Goal: Complete application form

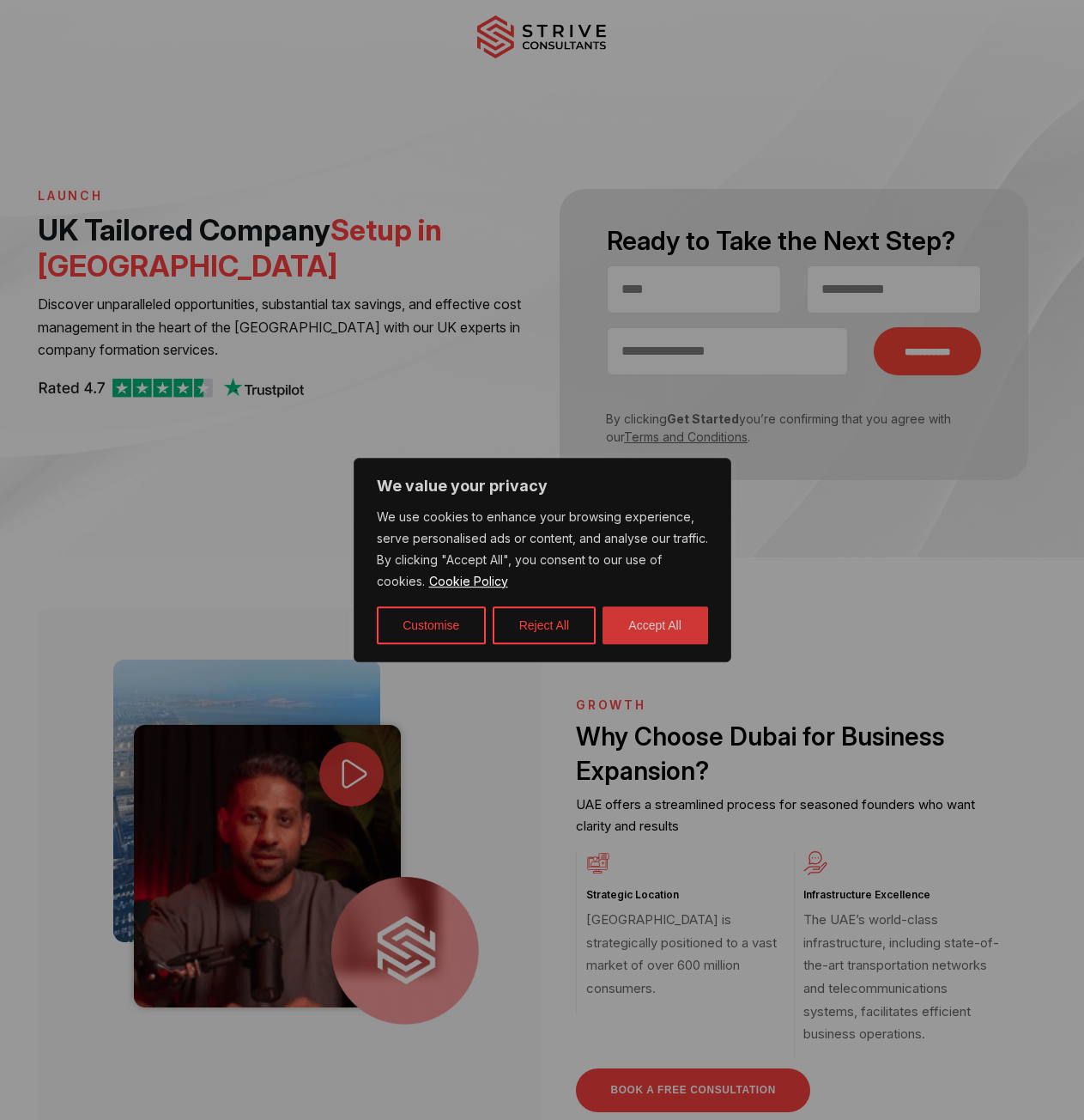
click at [659, 613] on button "Accept All" at bounding box center [655, 626] width 106 height 37
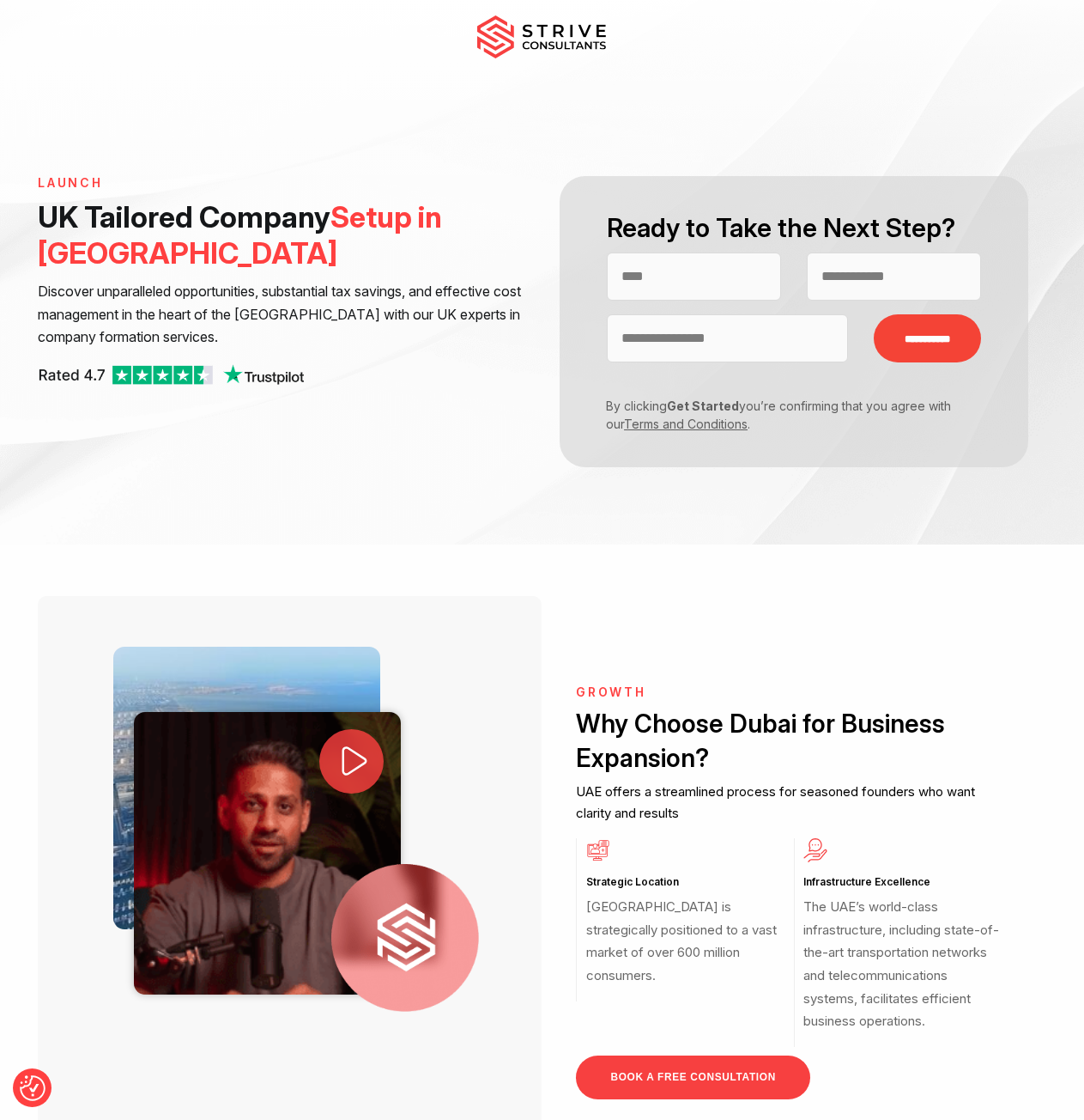
scroll to position [687, 0]
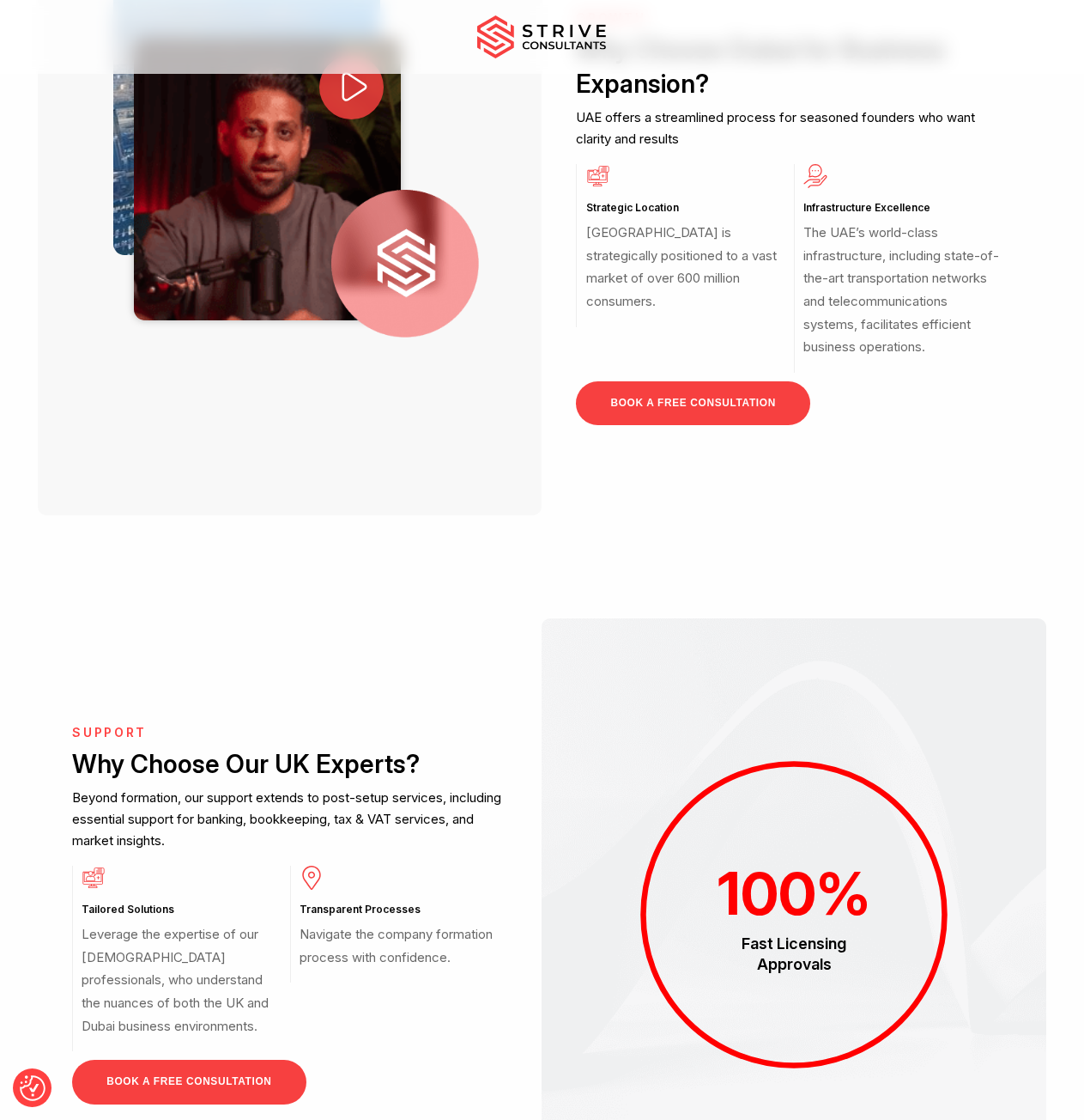
click at [687, 422] on link "BOOK A FREE CONSULTATION" at bounding box center [692, 404] width 234 height 43
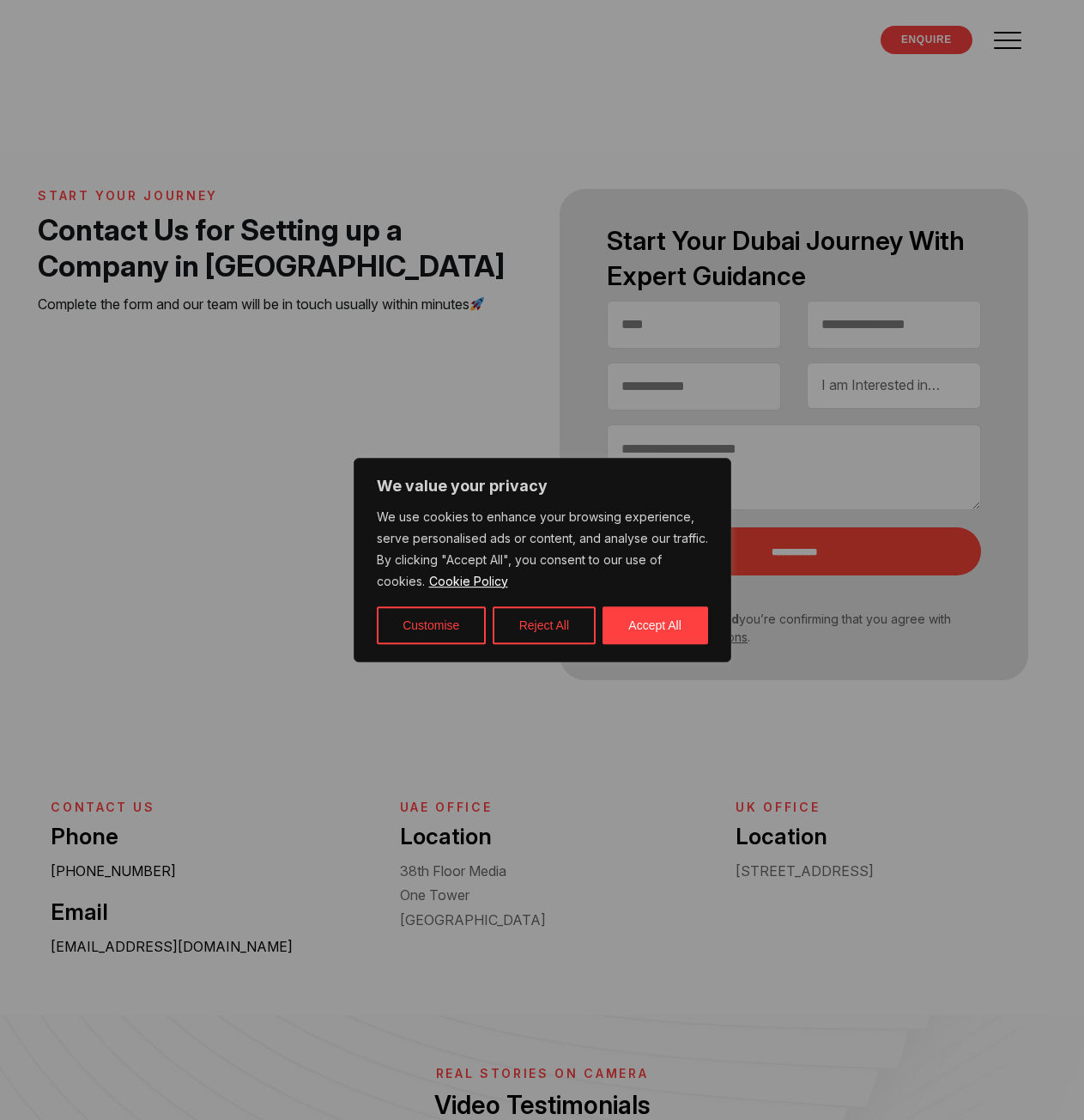
select select "Contact form"
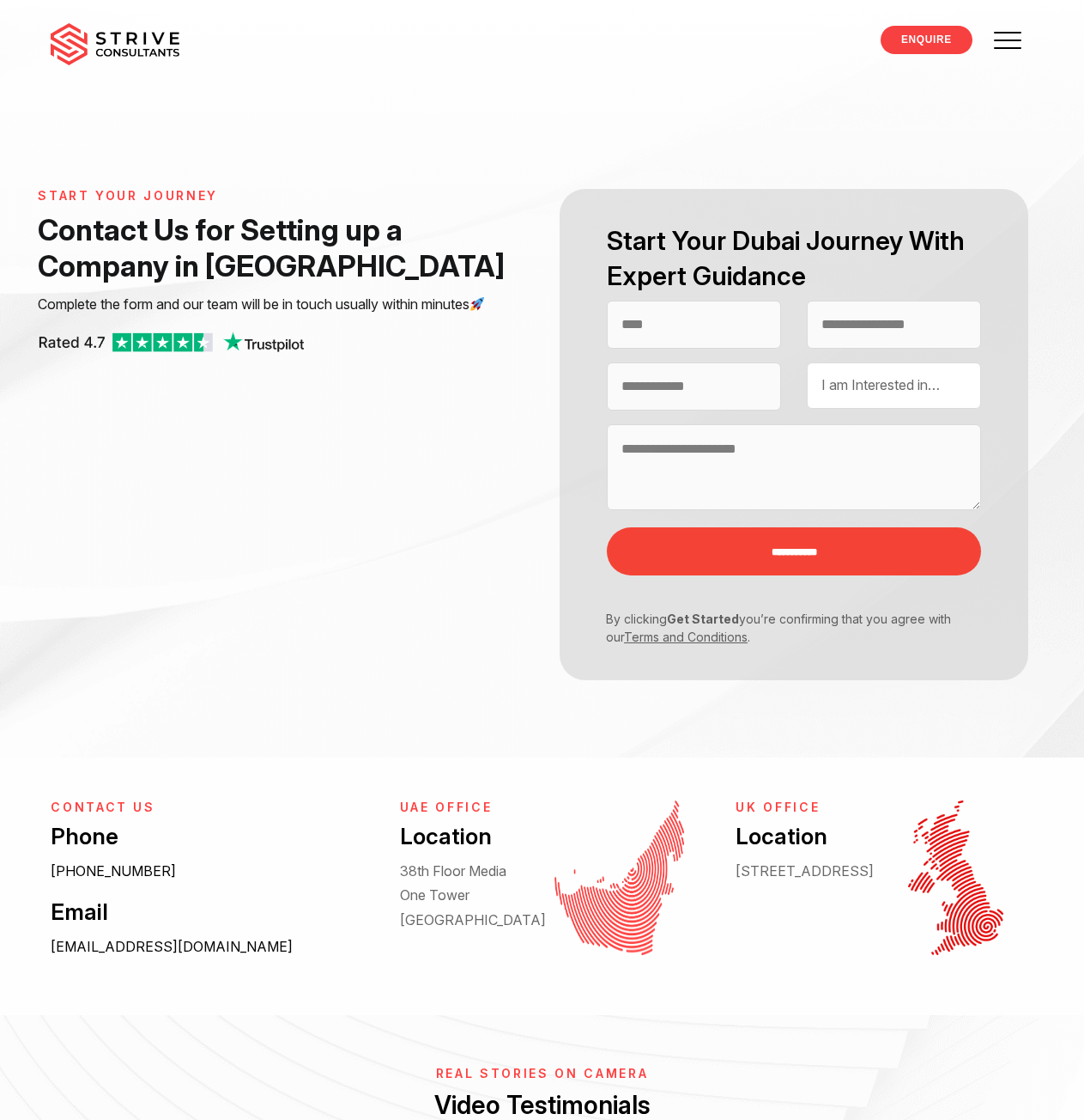
select select "Contact form"
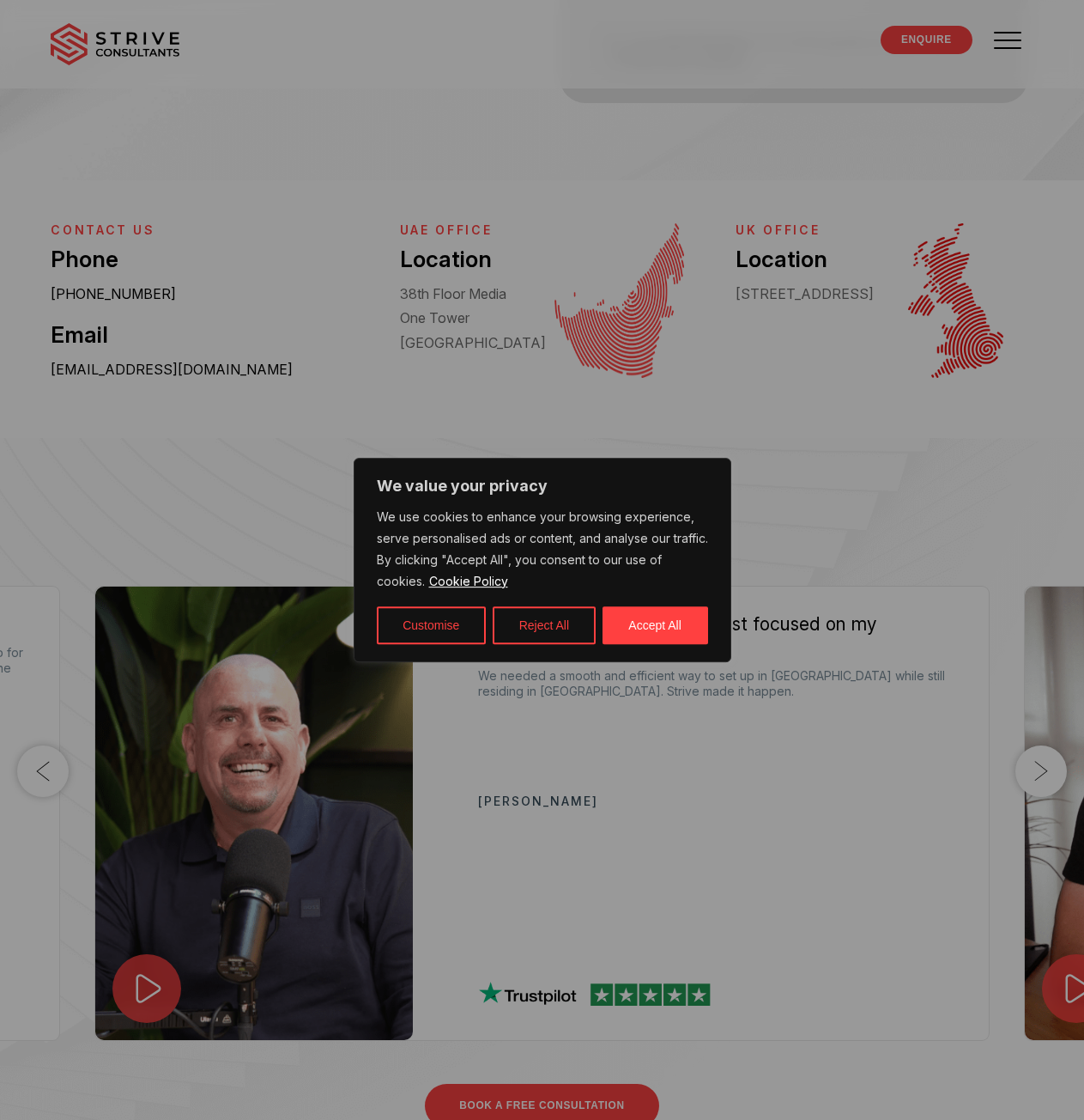
scroll to position [601, 0]
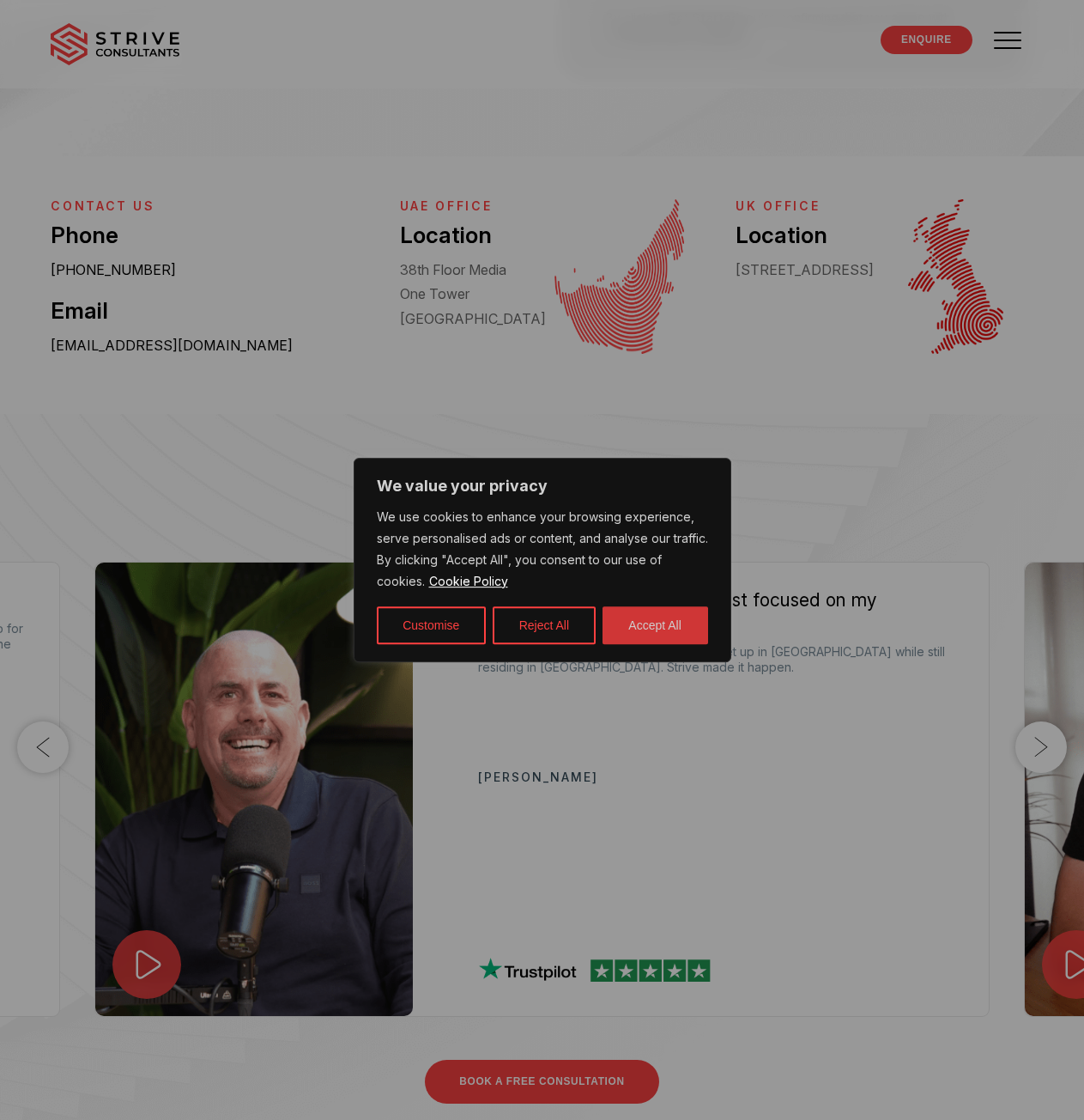
click at [621, 633] on button "Accept All" at bounding box center [655, 626] width 106 height 37
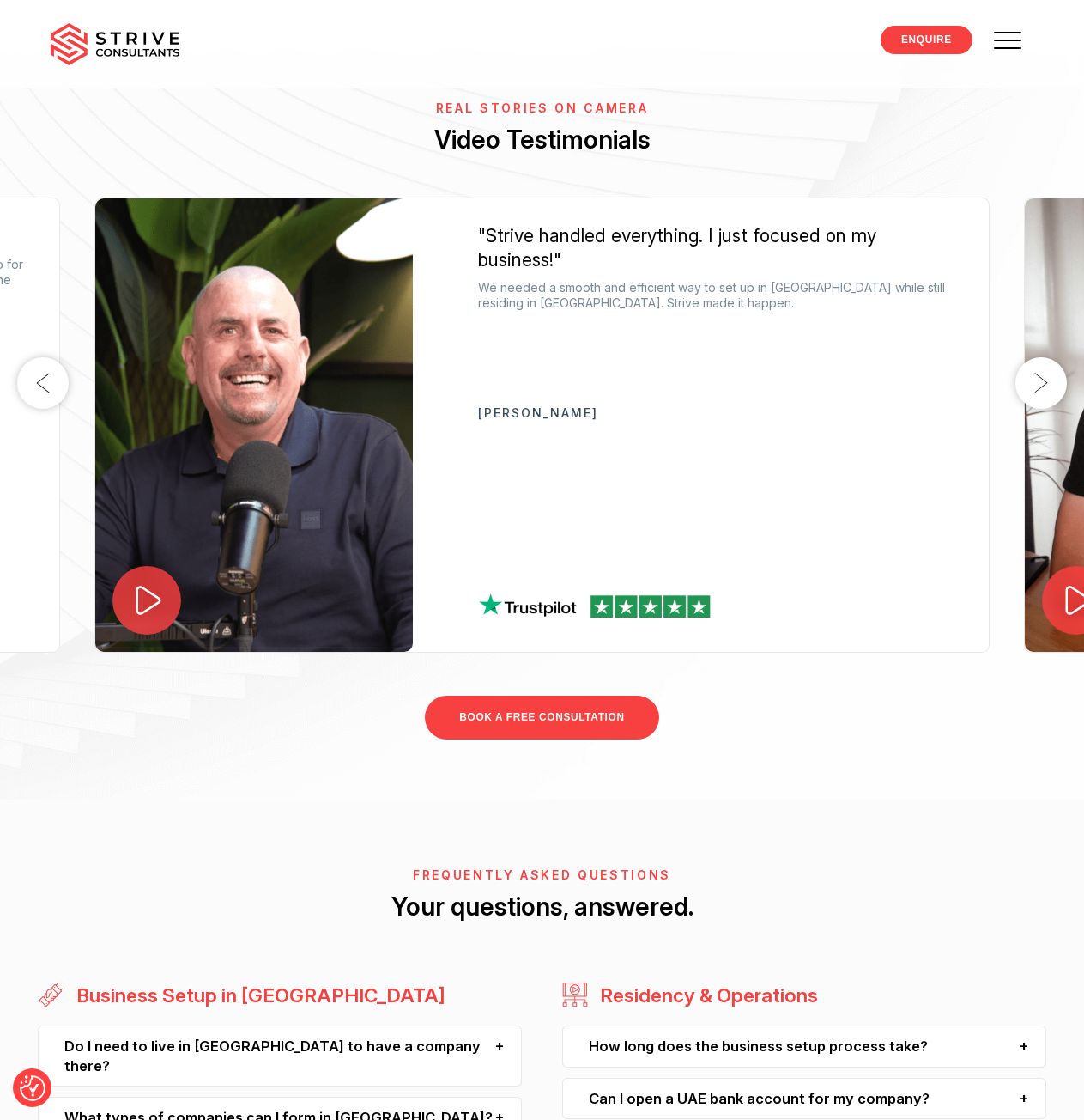
scroll to position [1117, 0]
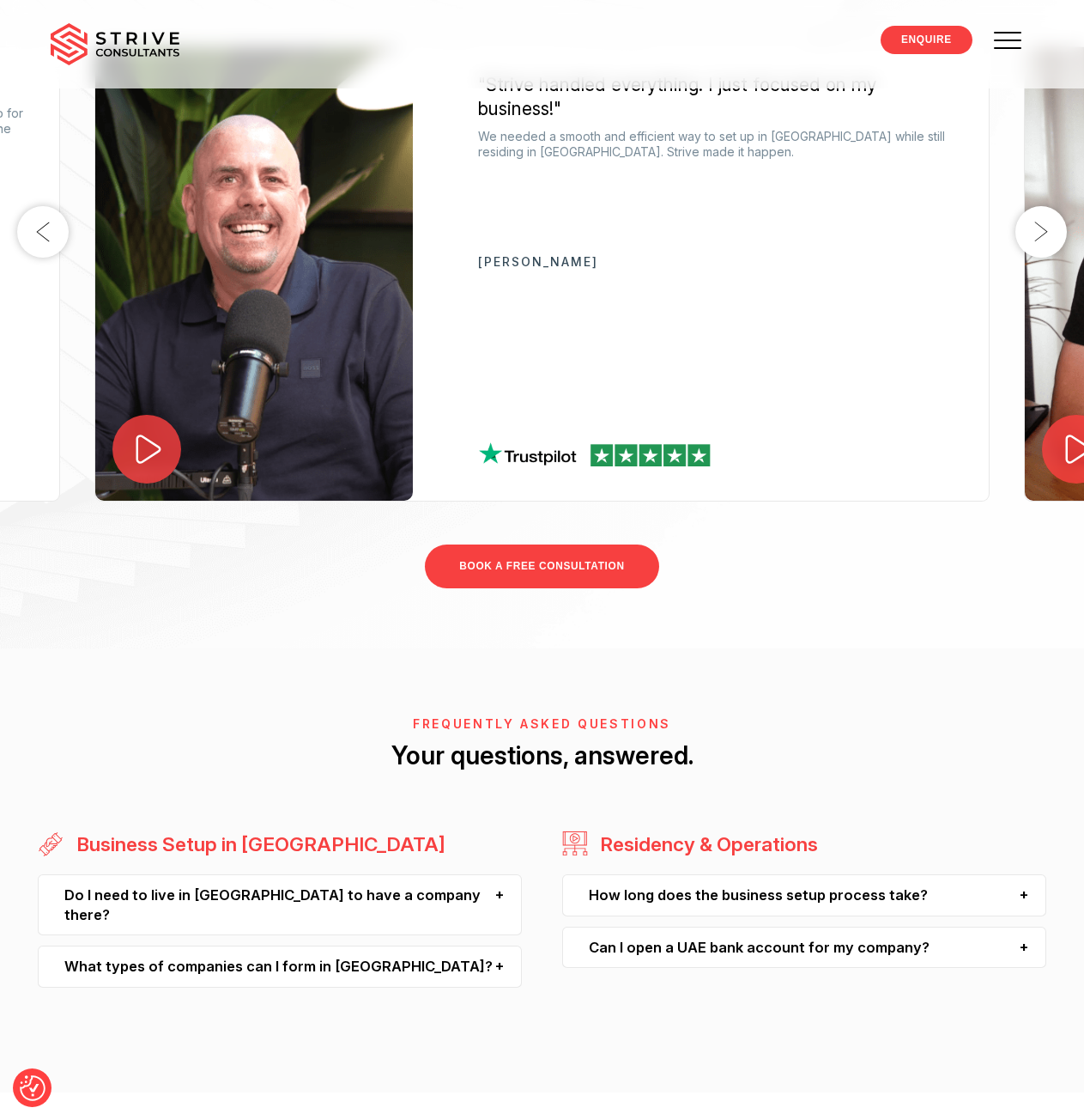
click at [587, 558] on link "BOOK A FREE CONSULTATION" at bounding box center [542, 566] width 234 height 43
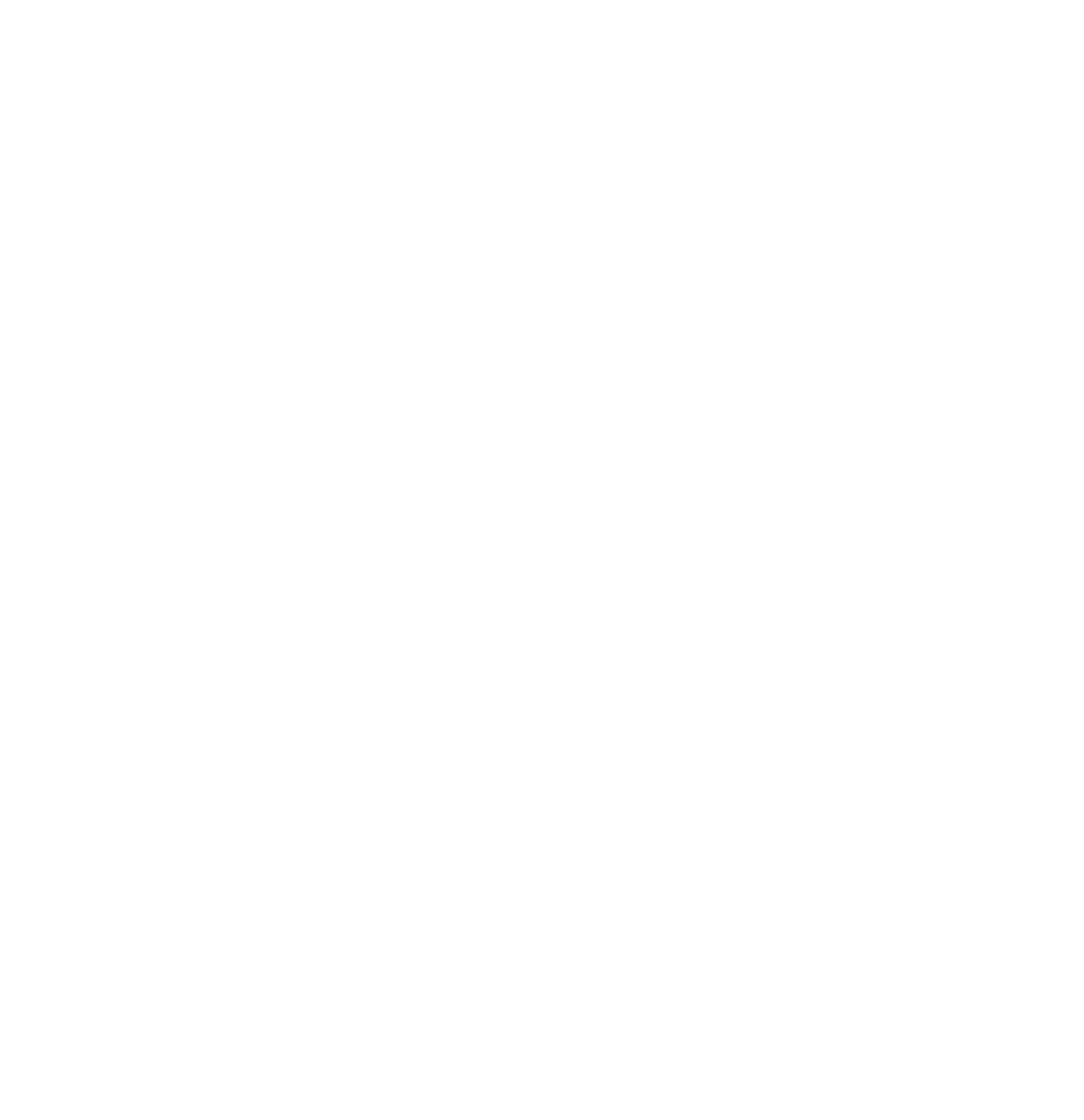
select select "Contact form"
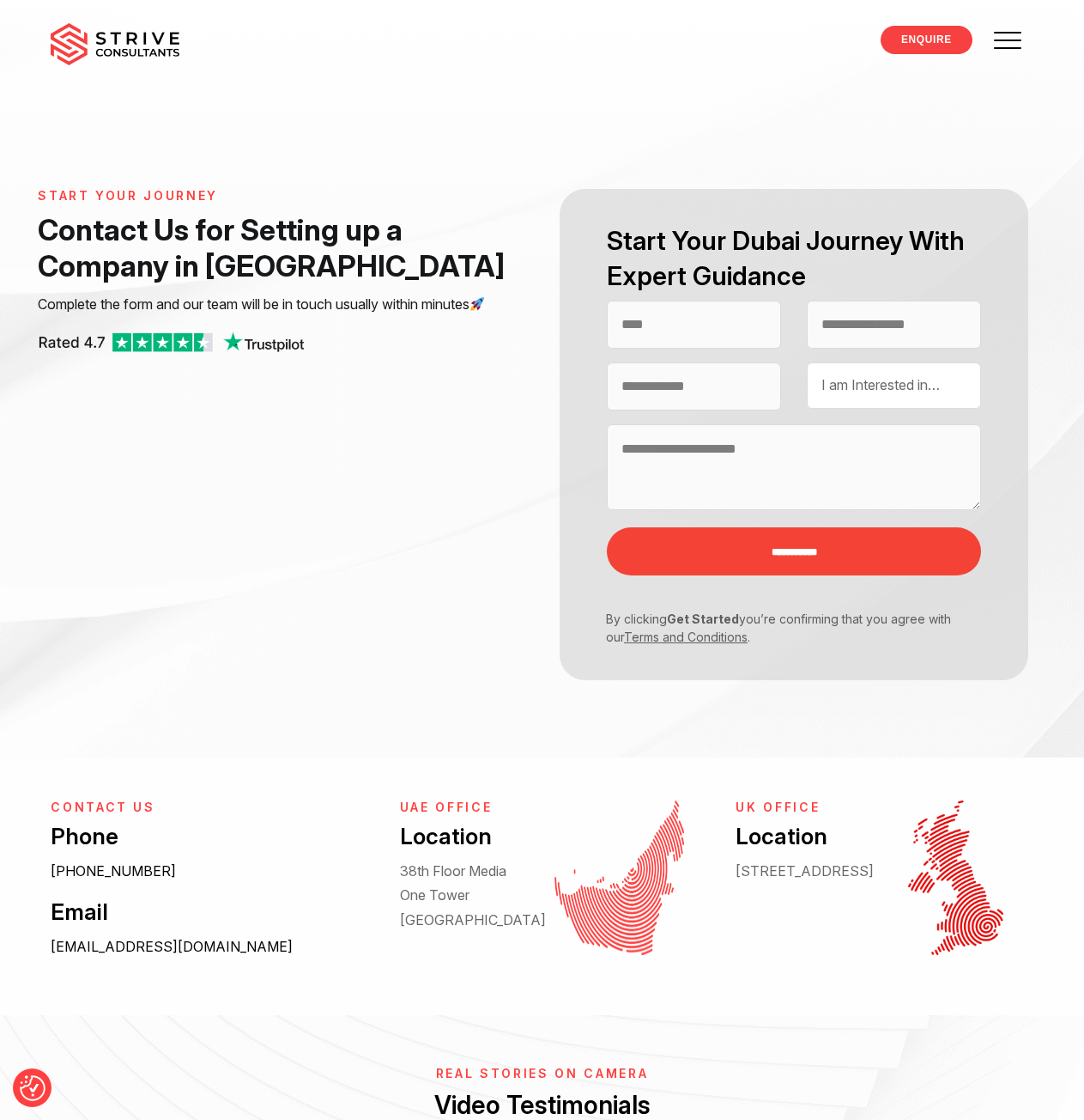
click at [682, 349] on div "Contact form" at bounding box center [693, 332] width 175 height 62
click at [686, 334] on input "Contact form" at bounding box center [693, 325] width 175 height 48
type input "**********"
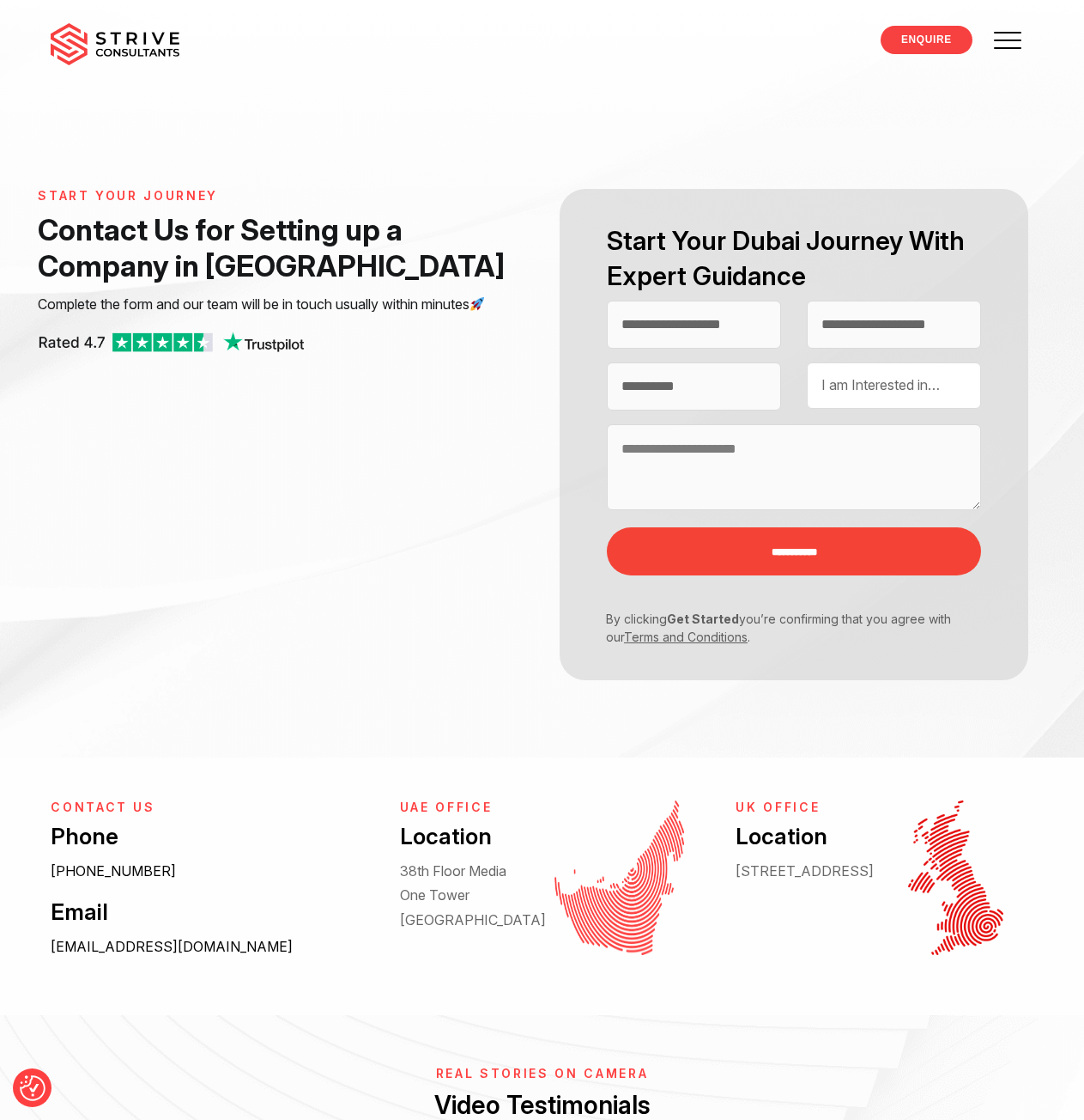
click at [928, 383] on span "I am Interested in…" at bounding box center [881, 384] width 118 height 17
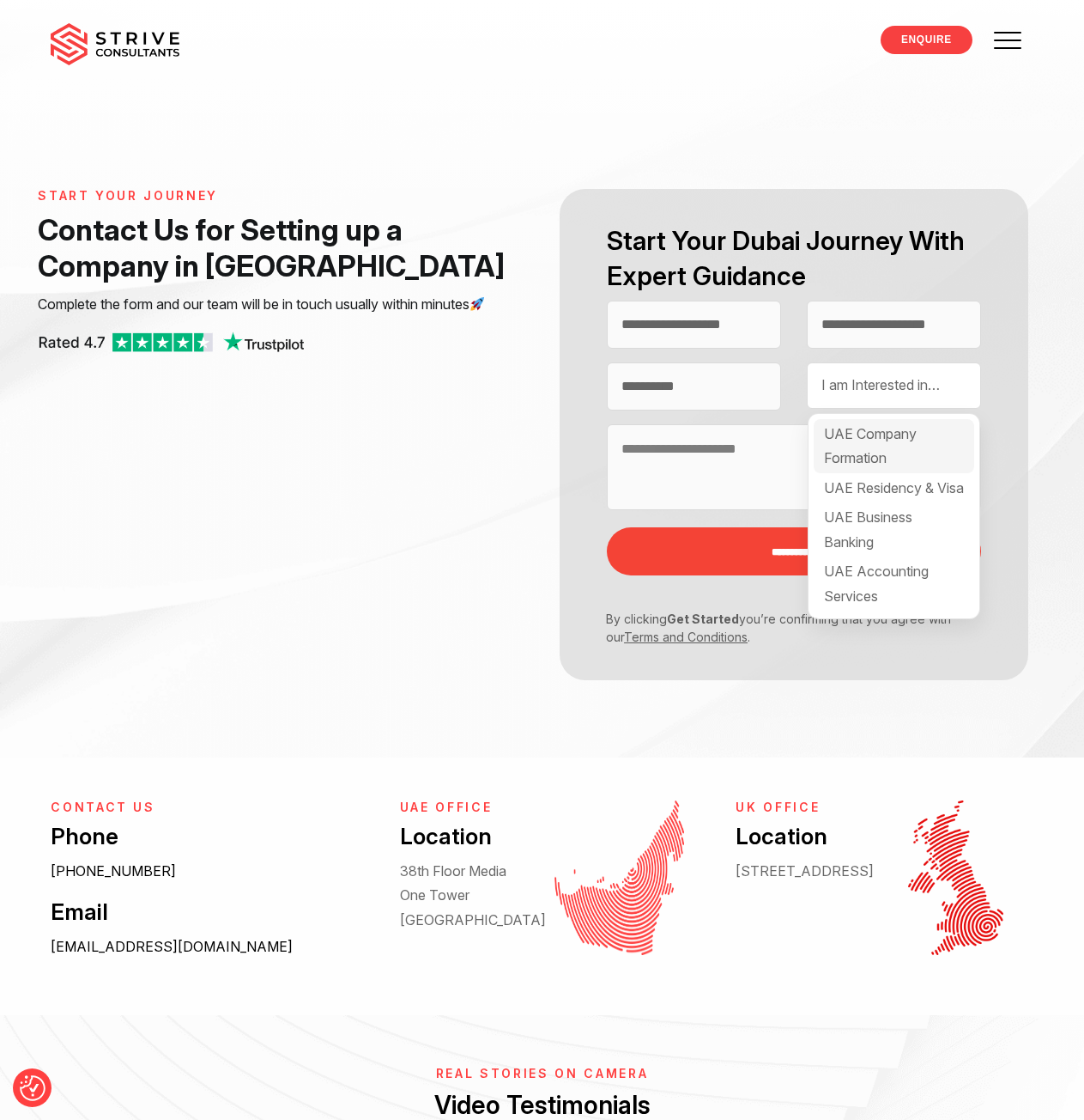
click at [885, 452] on div "UAE Company Formation" at bounding box center [894, 446] width 161 height 54
select select "**********"
drag, startPoint x: 703, startPoint y: 461, endPoint x: 720, endPoint y: 489, distance: 32.8
click at [702, 461] on textarea "Contact form" at bounding box center [794, 467] width 375 height 86
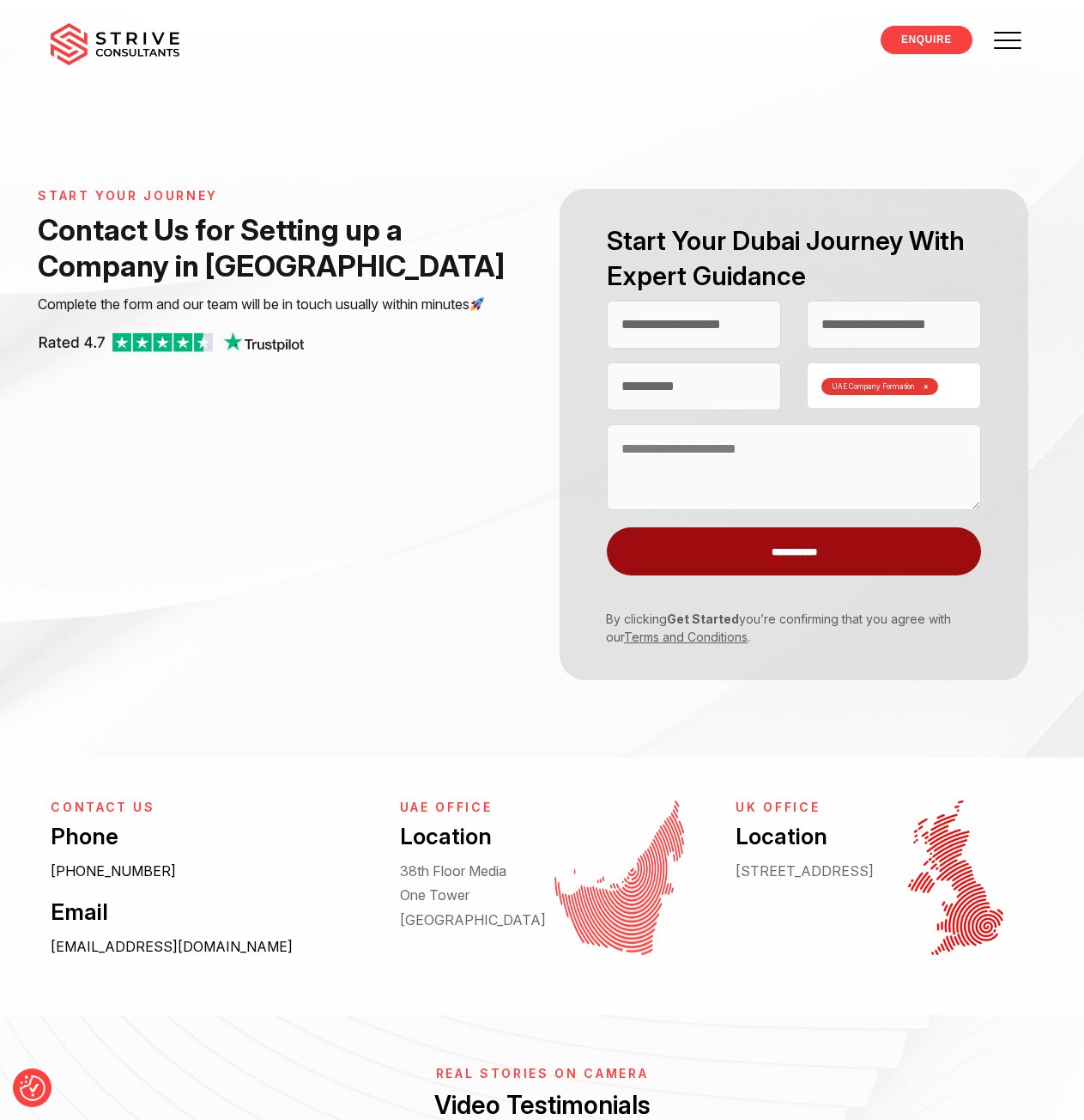
click at [814, 553] on input "**********" at bounding box center [794, 552] width 375 height 48
